Goal: Find specific page/section: Find specific page/section

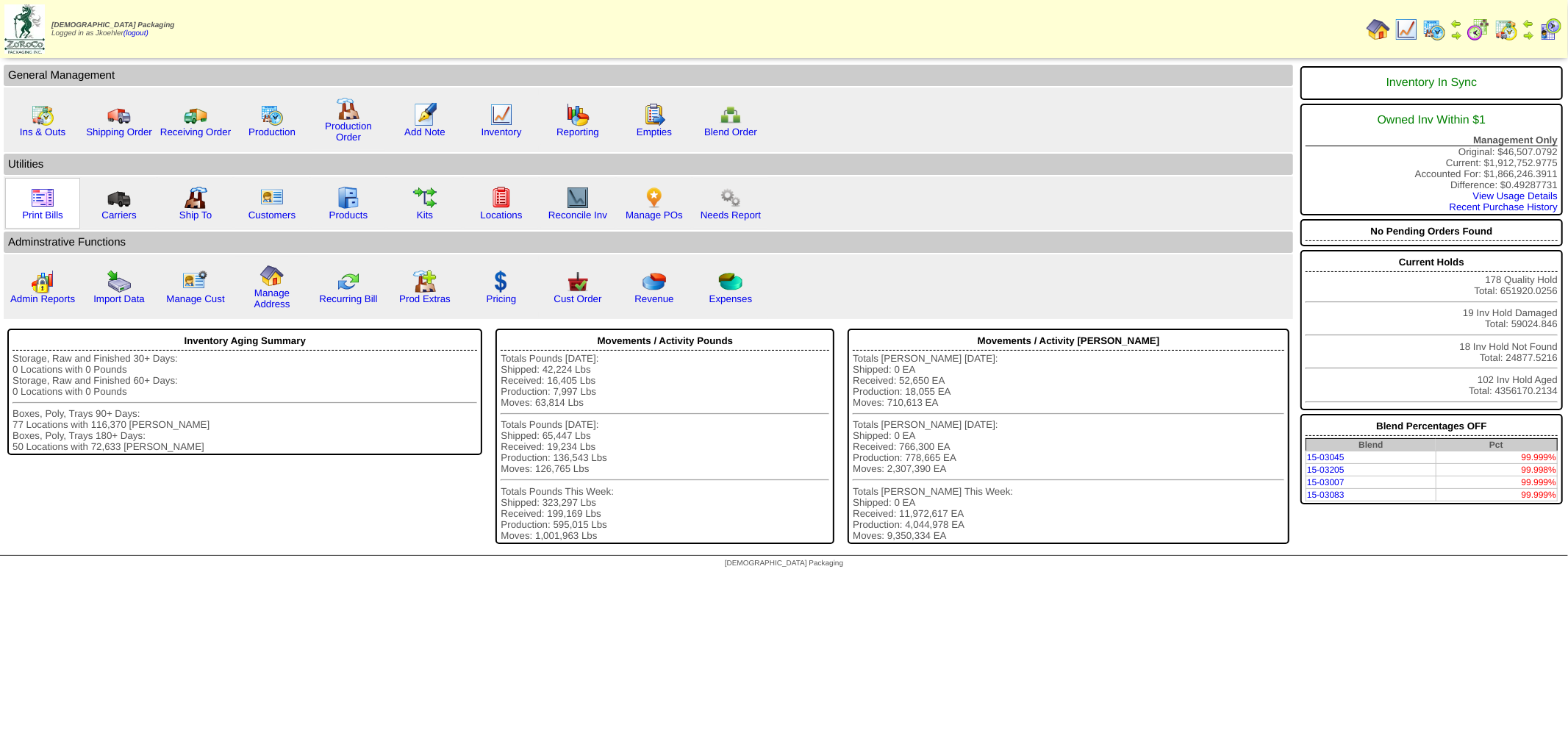
click at [49, 196] on img at bounding box center [43, 198] width 24 height 24
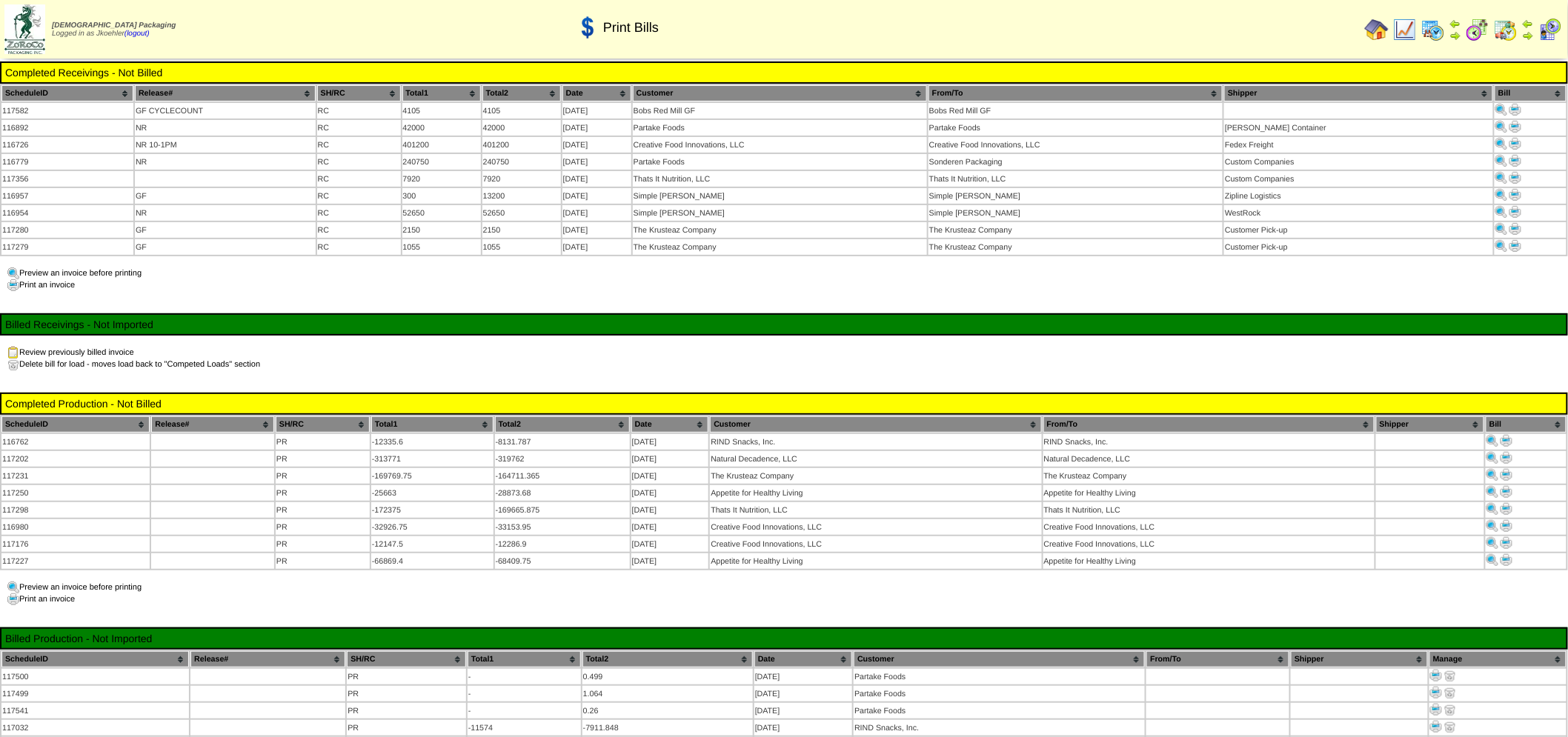
click at [1381, 29] on img at bounding box center [1377, 29] width 24 height 24
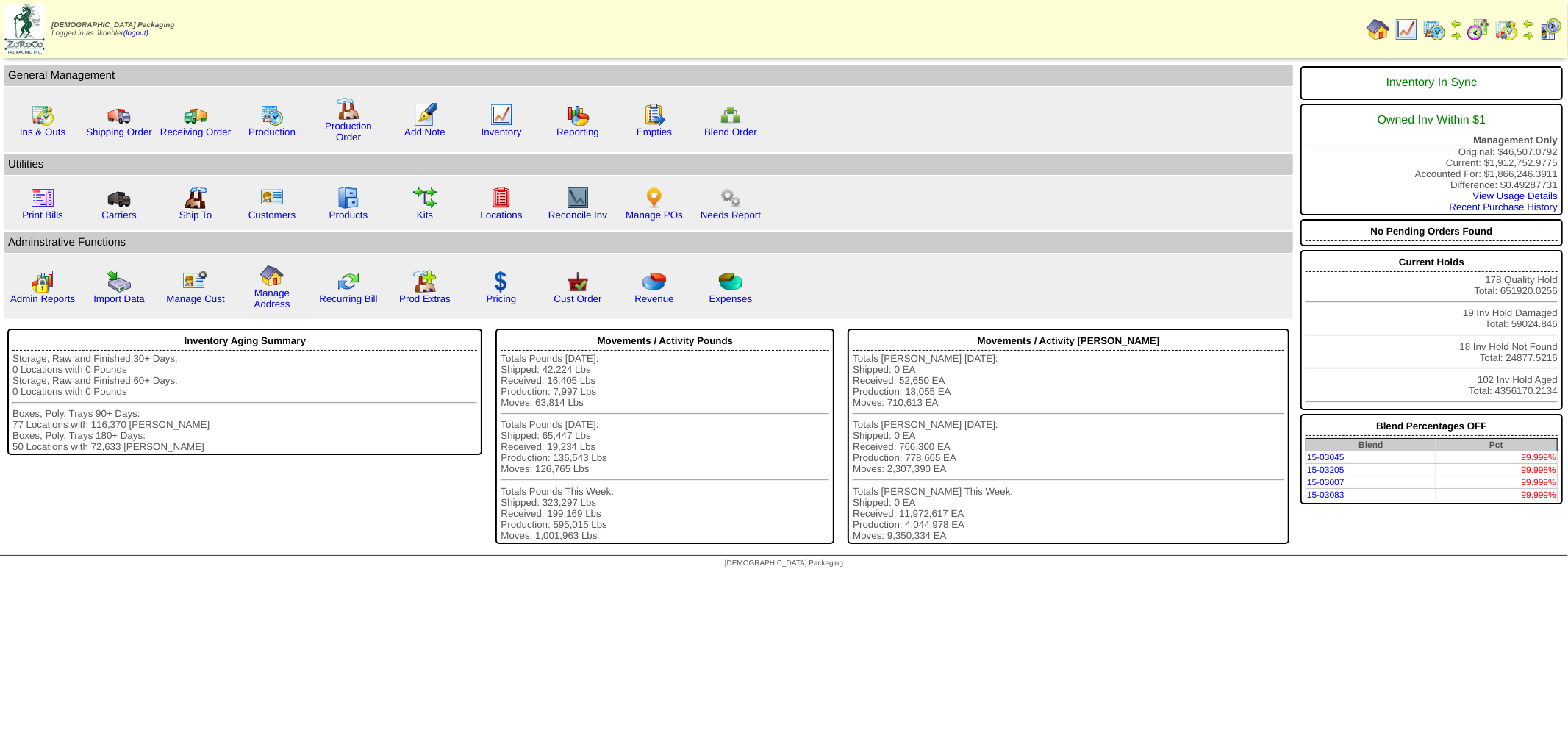
drag, startPoint x: 641, startPoint y: 197, endPoint x: 792, endPoint y: 208, distance: 151.4
click at [642, 197] on img at bounding box center [654, 198] width 24 height 24
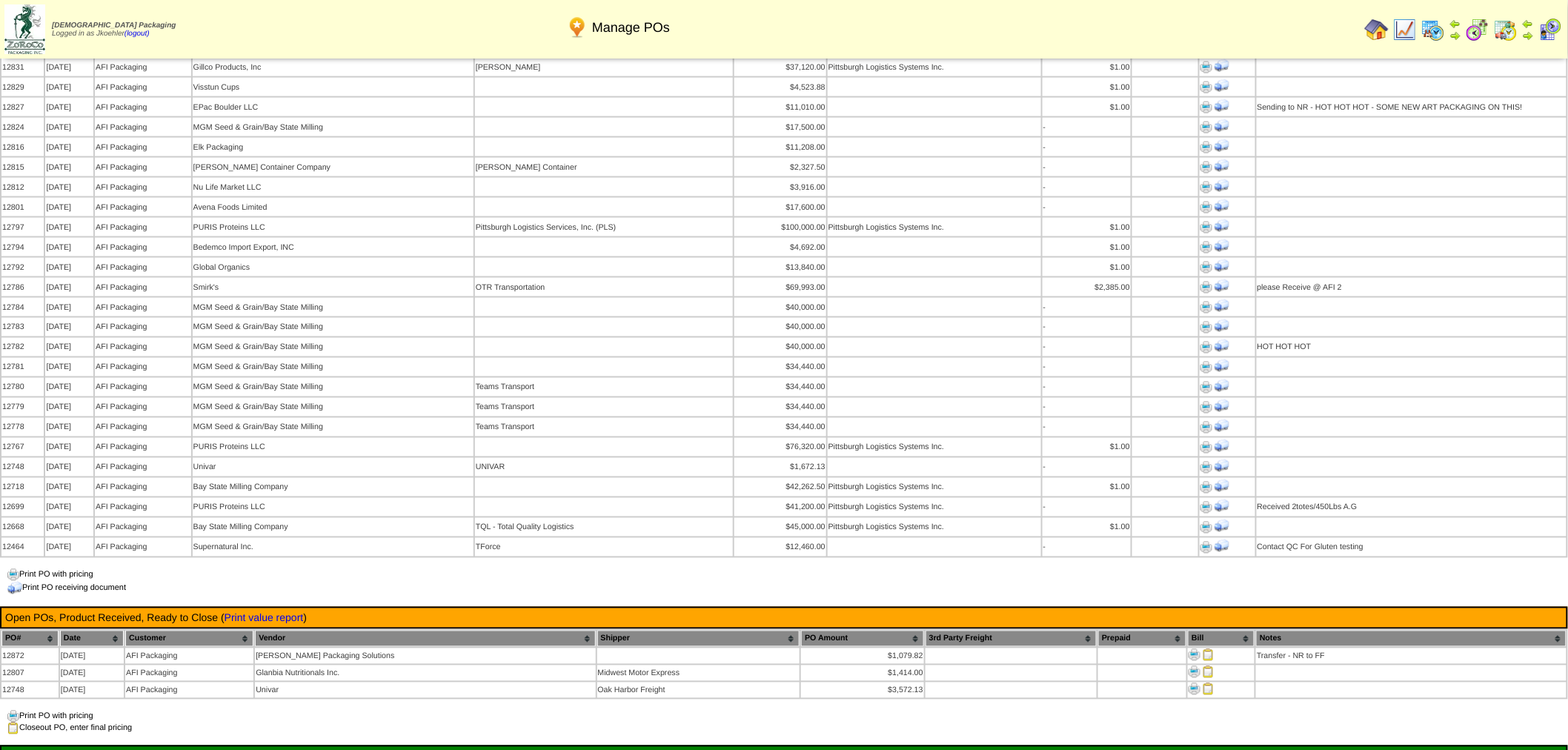
scroll to position [1235, 0]
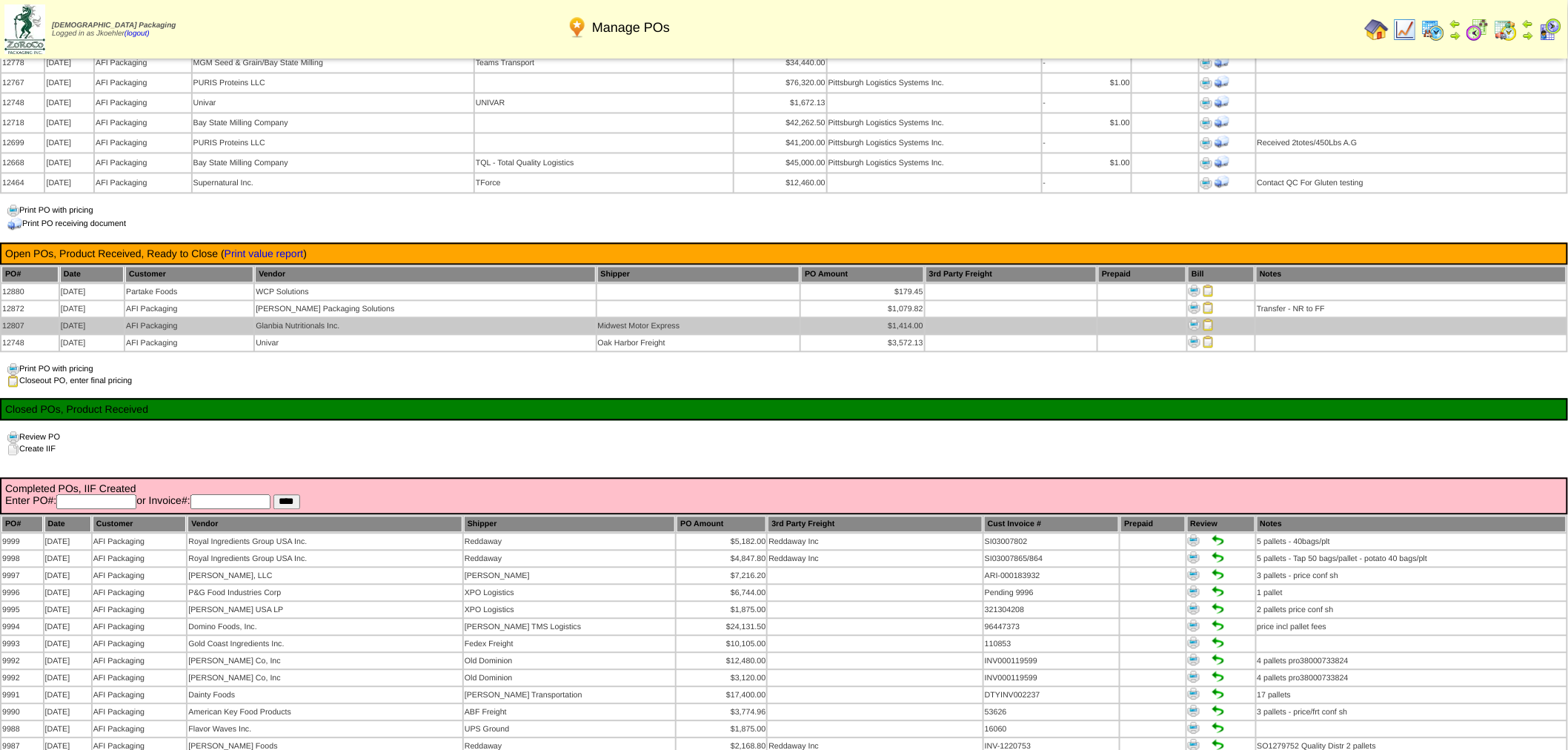
scroll to position [1231, 0]
